Goal: Task Accomplishment & Management: Manage account settings

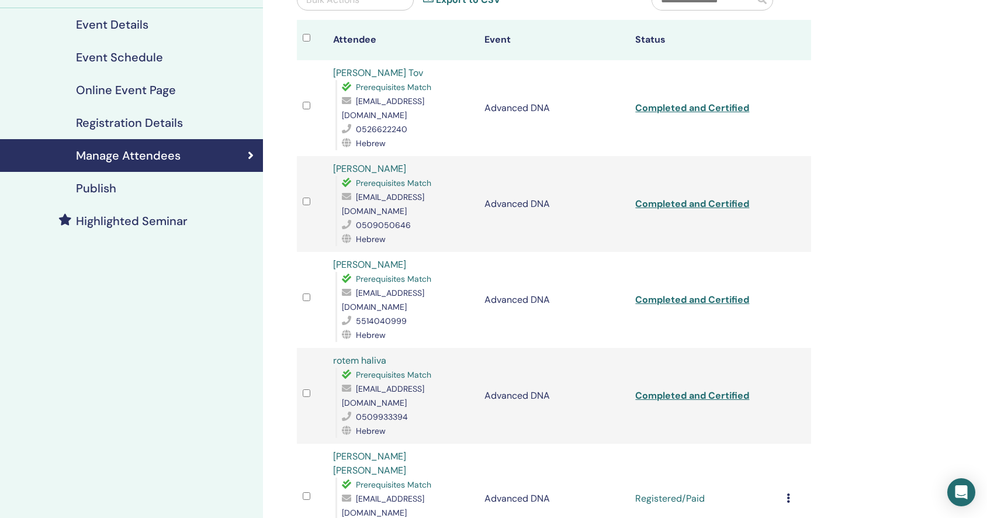
scroll to position [133, 0]
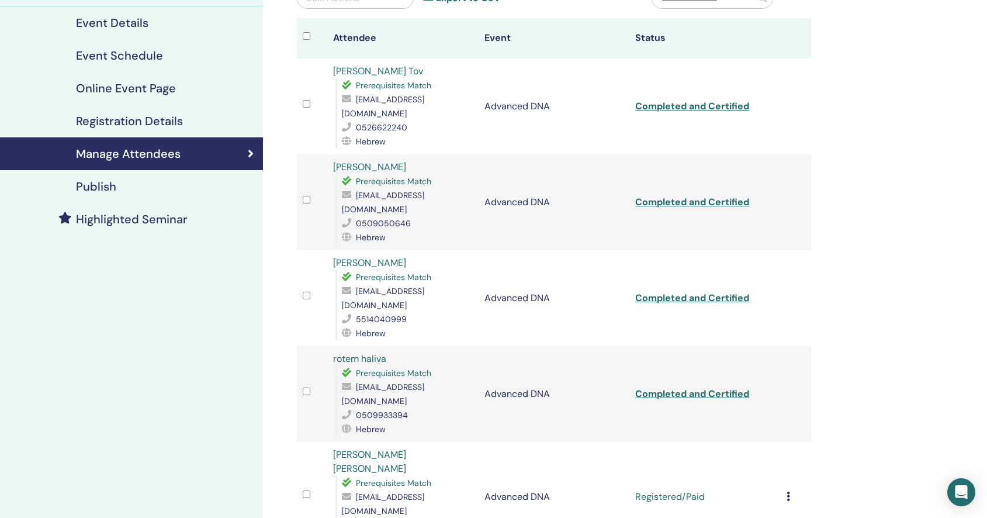
click at [788, 491] on icon at bounding box center [789, 495] width 4 height 9
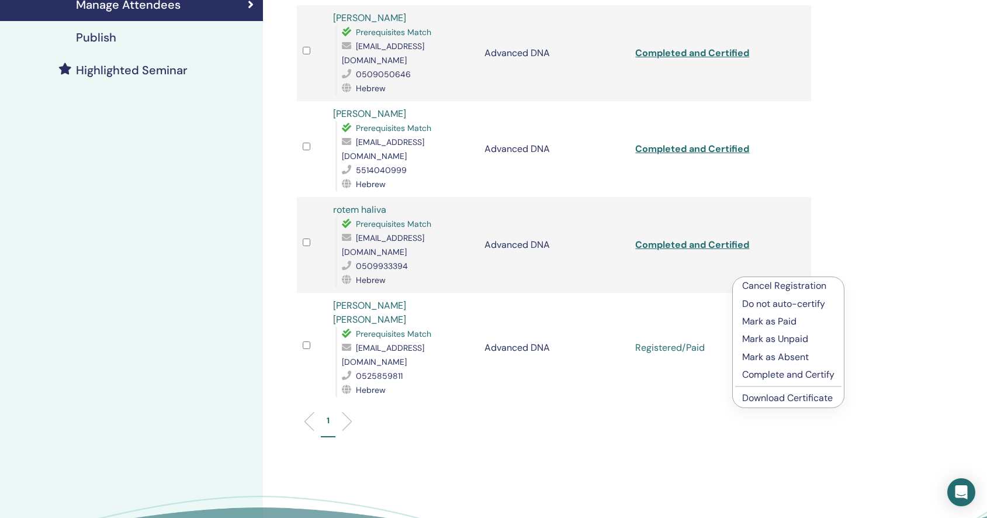
scroll to position [282, 0]
click at [830, 374] on p "Complete and Certify" at bounding box center [788, 374] width 92 height 14
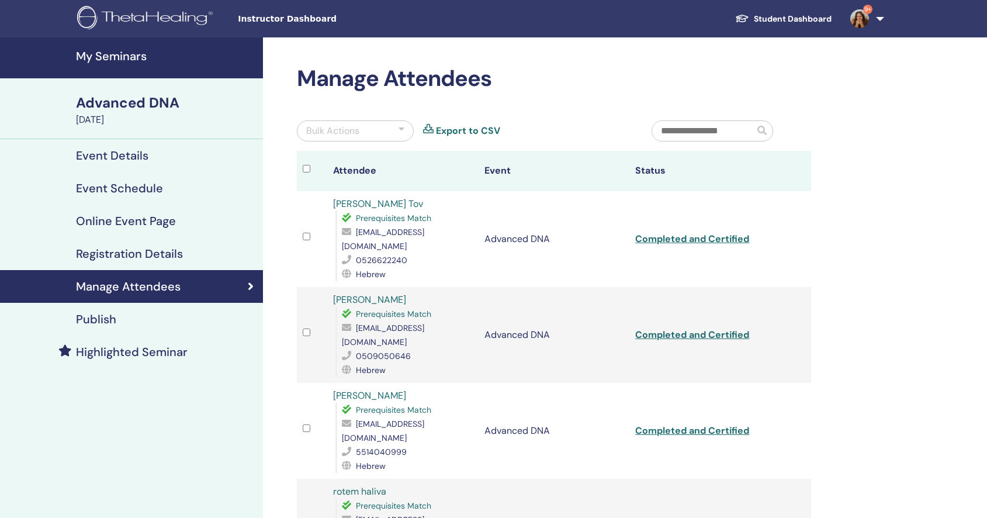
scroll to position [283, 0]
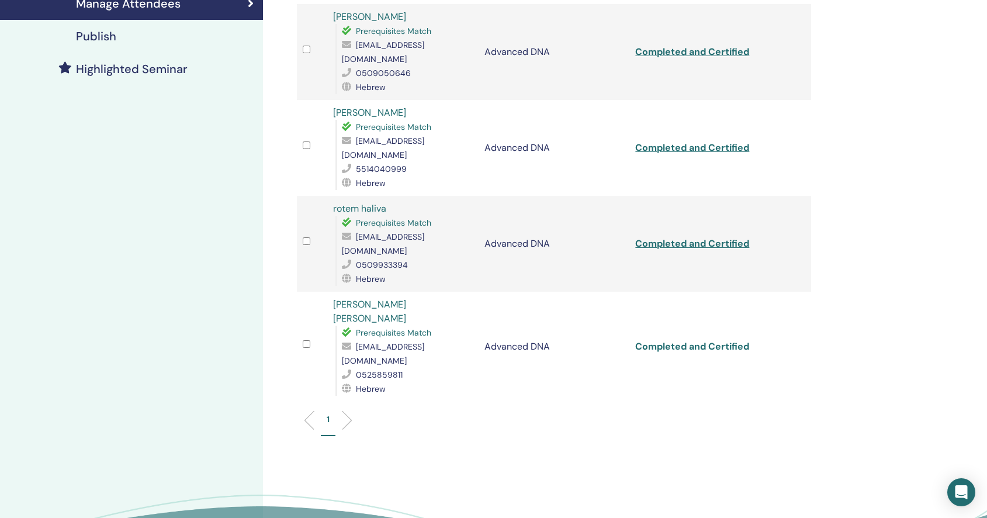
click at [720, 340] on link "Completed and Certified" at bounding box center [692, 346] width 114 height 12
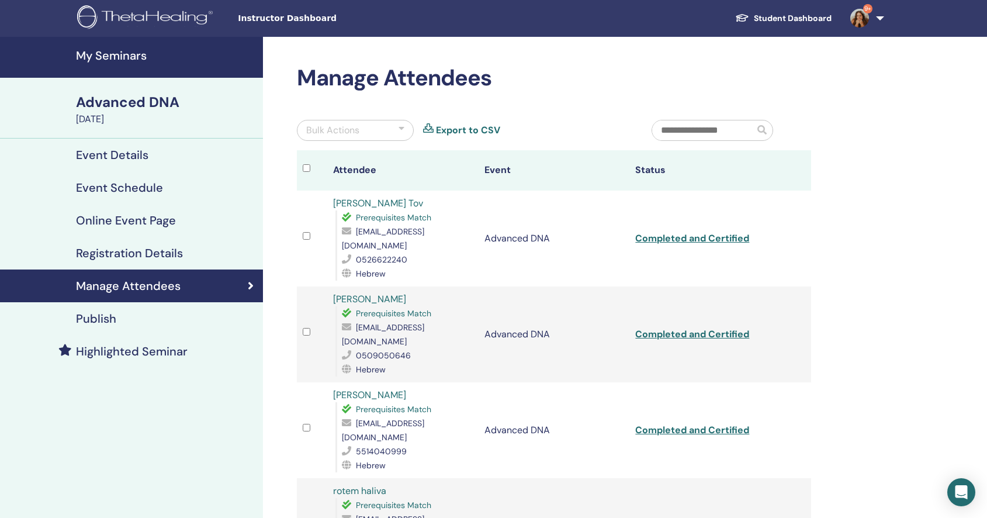
scroll to position [0, 0]
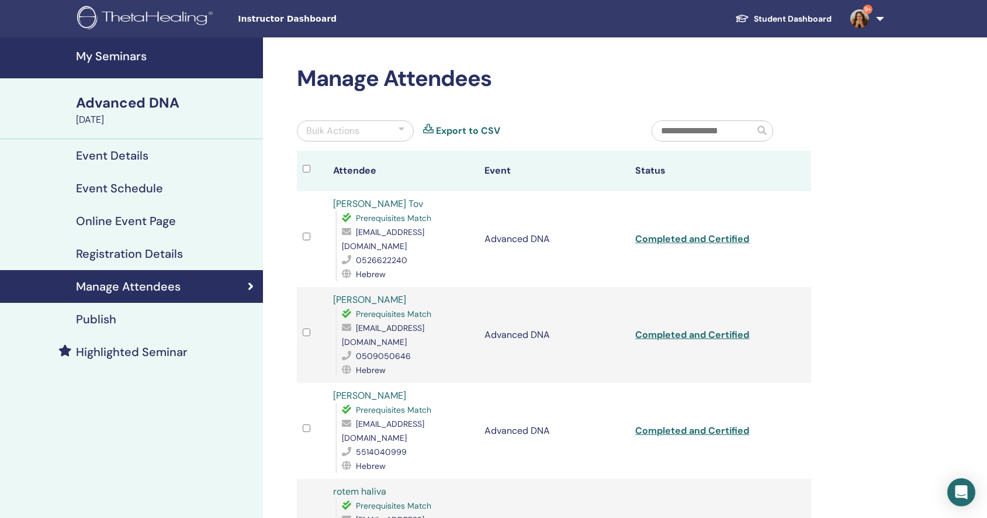
click at [128, 56] on h4 "My Seminars" at bounding box center [166, 56] width 180 height 14
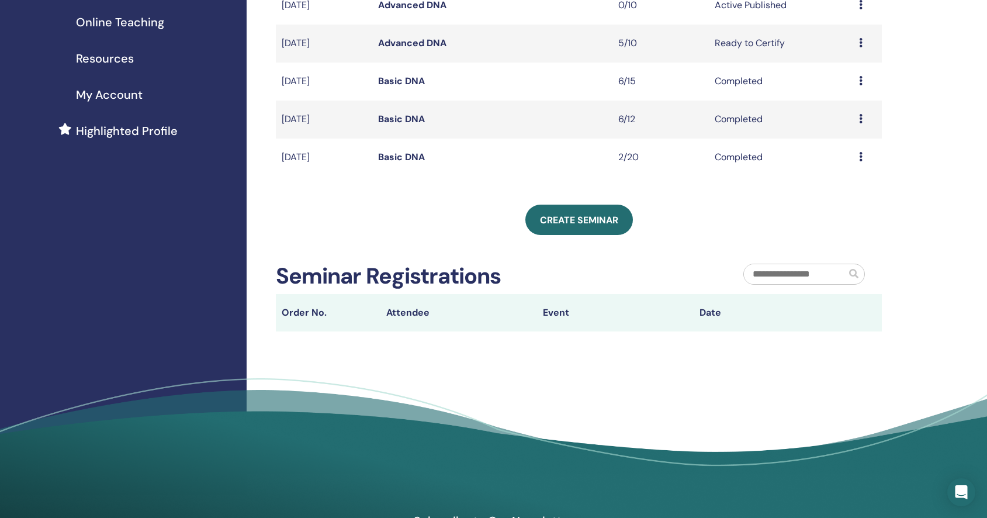
scroll to position [94, 0]
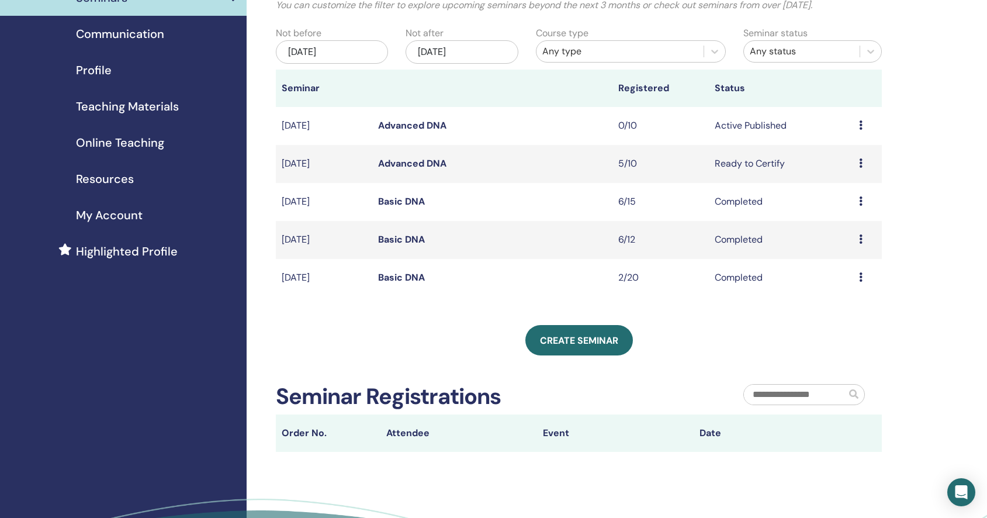
click at [702, 125] on td "0/10" at bounding box center [660, 126] width 96 height 38
